Goal: Information Seeking & Learning: Learn about a topic

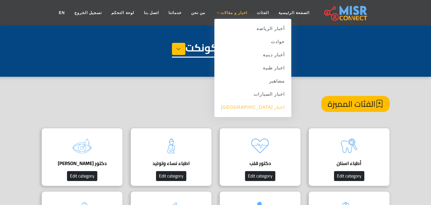
click at [253, 108] on link "اخبار [GEOGRAPHIC_DATA]" at bounding box center [253, 107] width 77 height 13
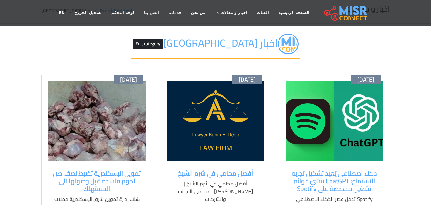
scroll to position [64, 0]
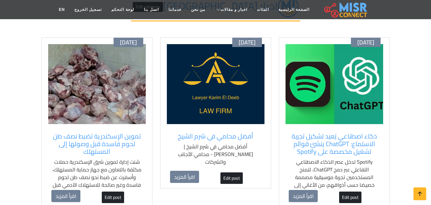
click at [344, 87] on img at bounding box center [335, 84] width 98 height 80
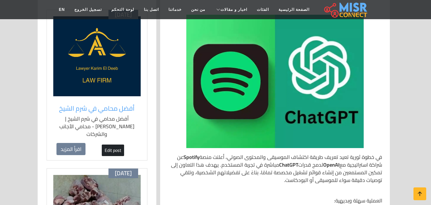
scroll to position [96, 0]
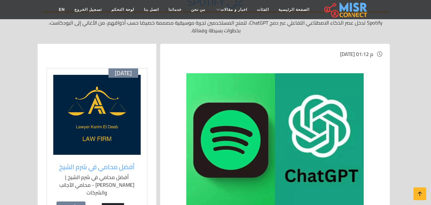
click at [97, 118] on img at bounding box center [96, 115] width 87 height 80
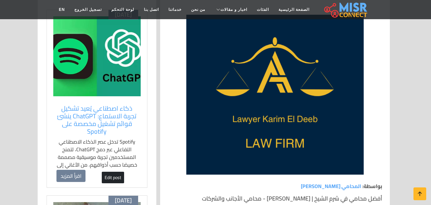
scroll to position [128, 0]
